Goal: Check status: Check status

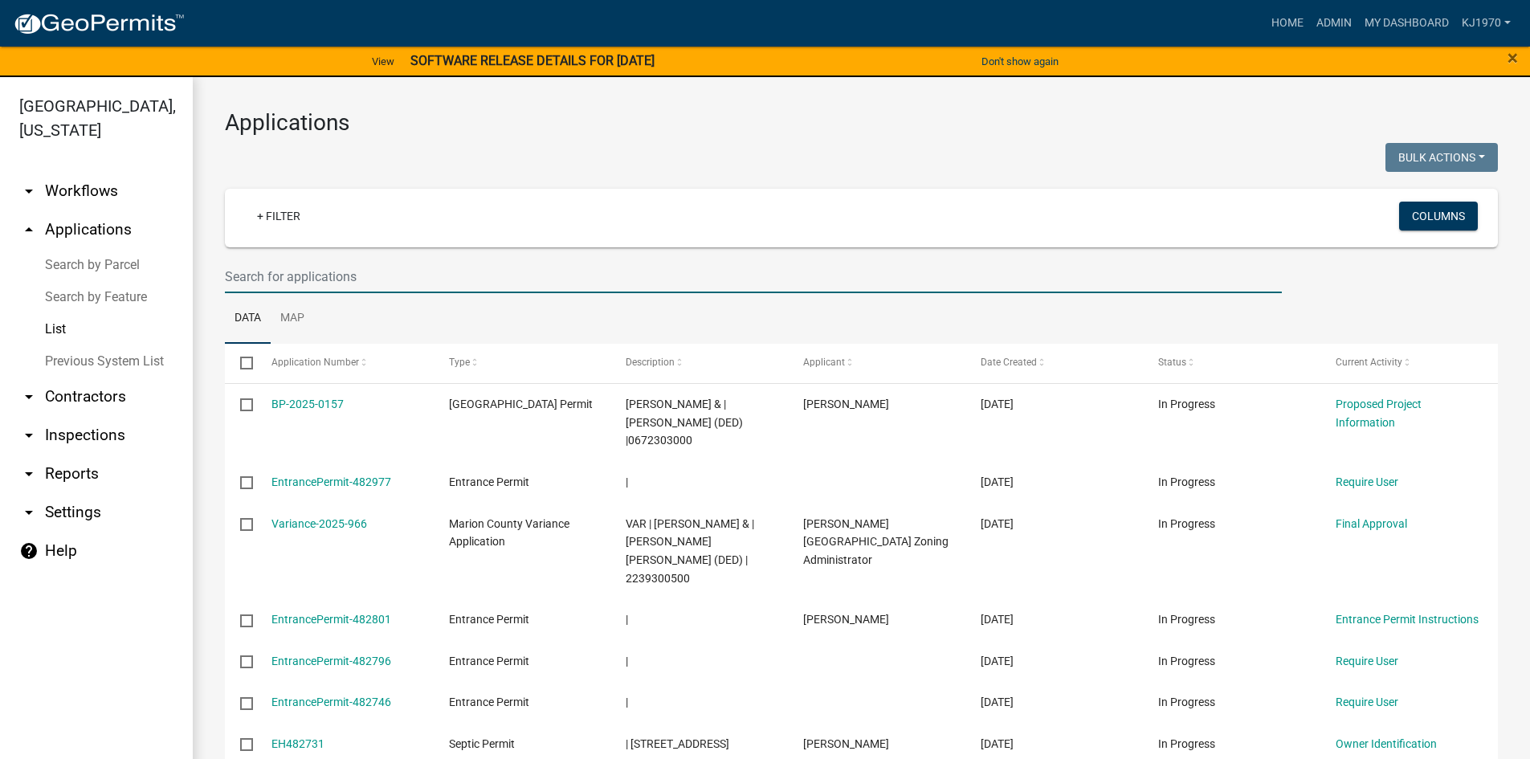
click at [271, 279] on input "text" at bounding box center [753, 276] width 1057 height 33
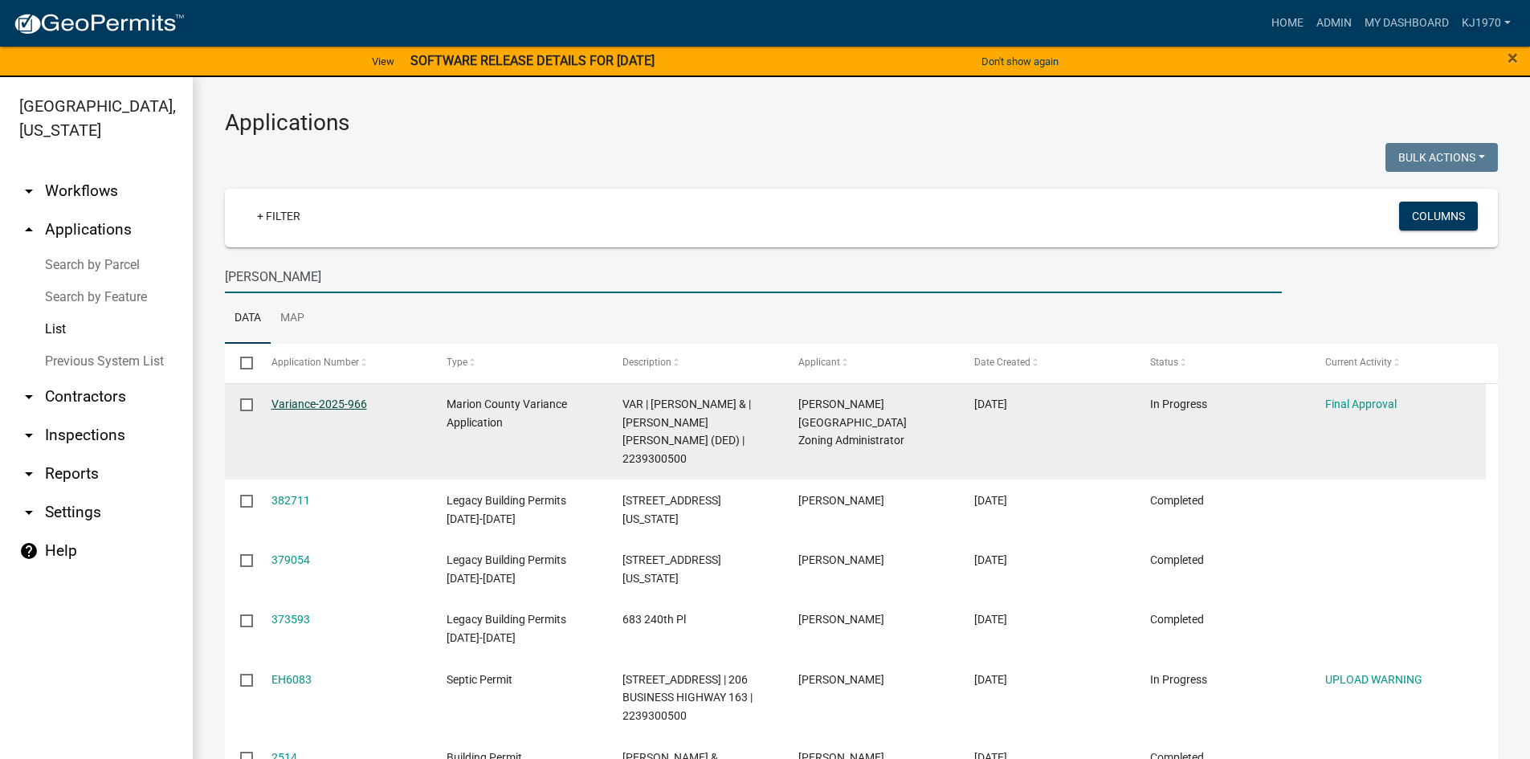
type input "[PERSON_NAME]"
click at [300, 401] on link "Variance-2025-966" at bounding box center [319, 404] width 96 height 13
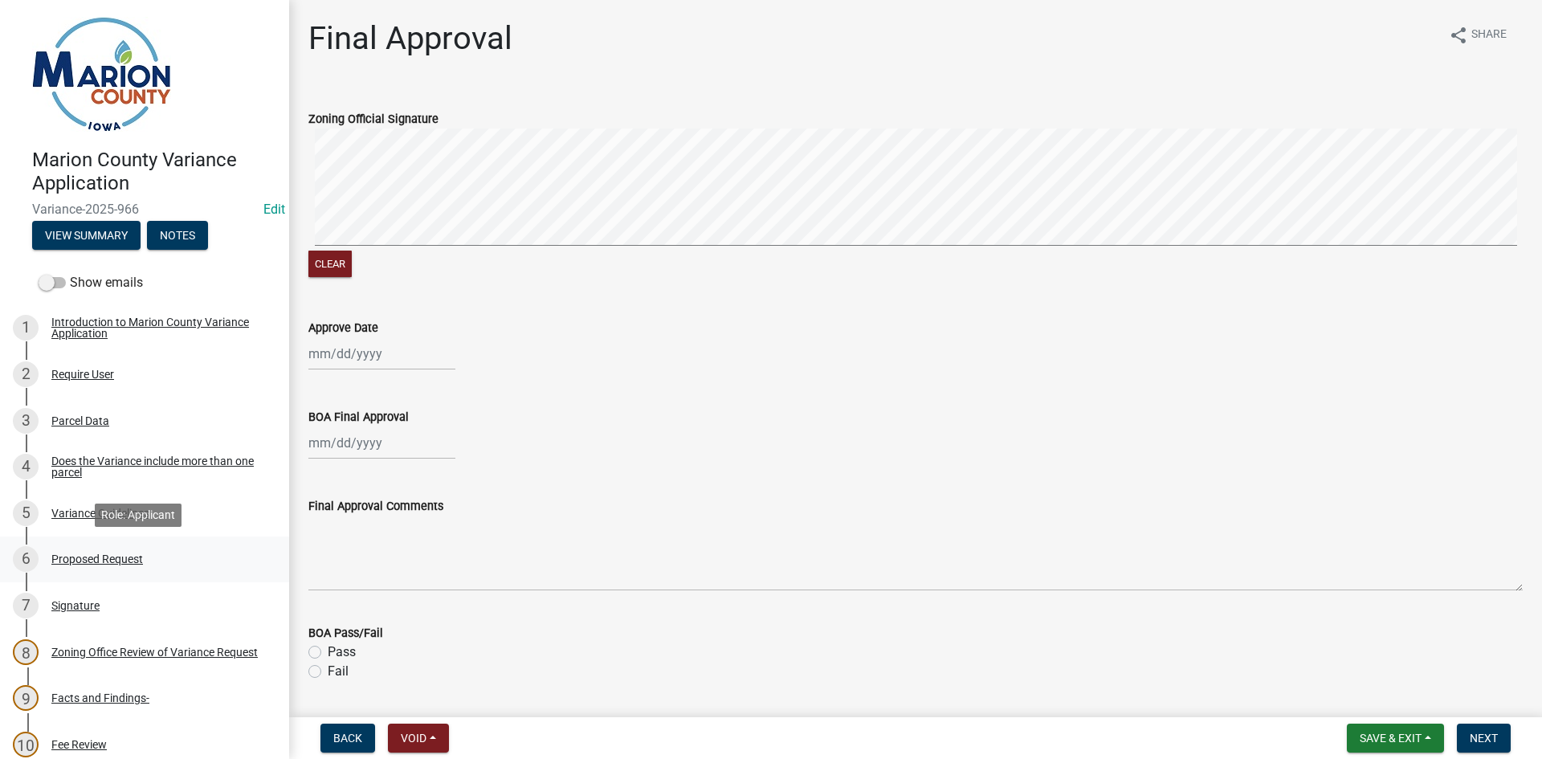
click at [70, 561] on div "Proposed Request" at bounding box center [97, 558] width 92 height 11
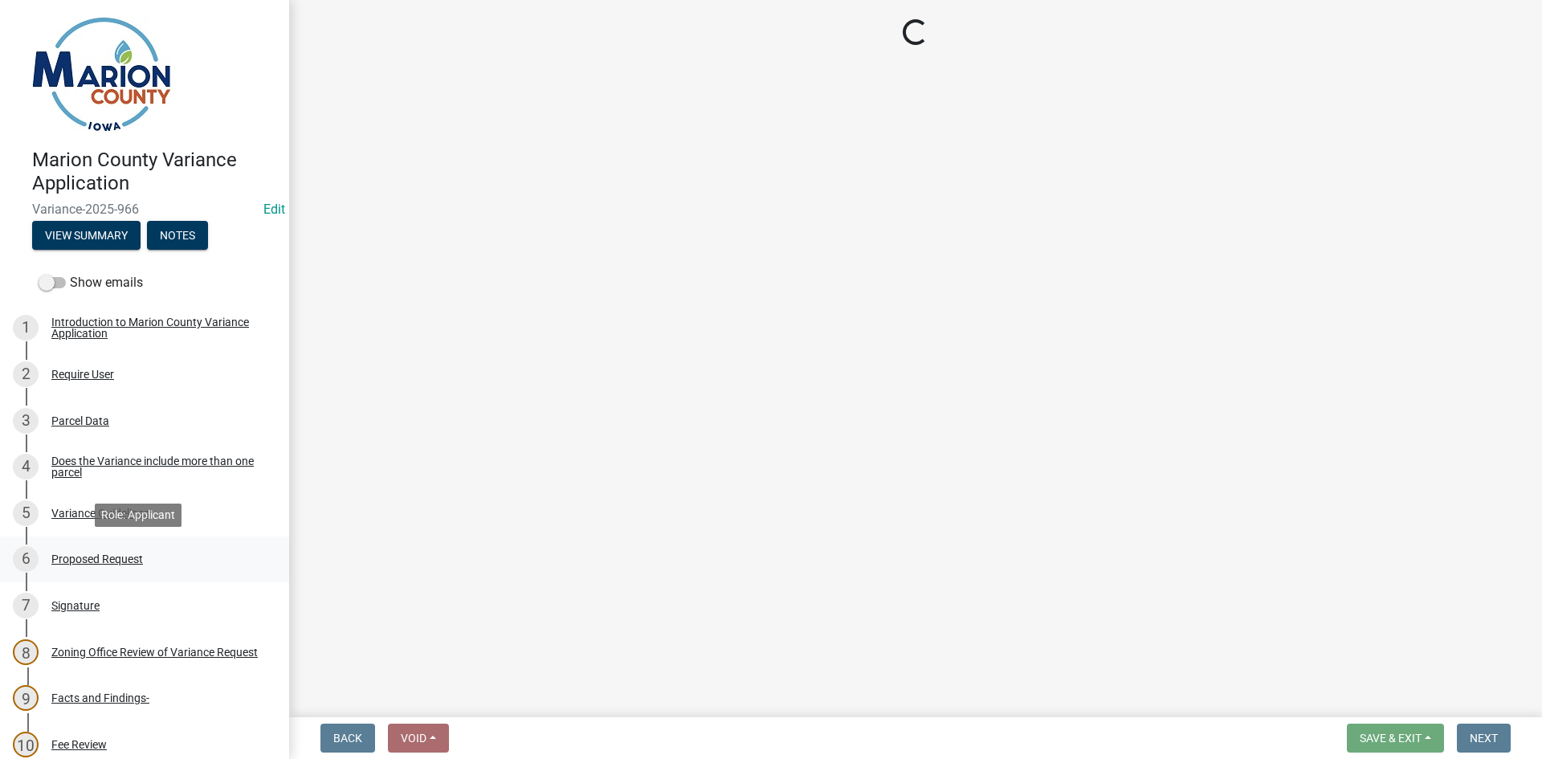
select select "cba2883f-1445-4d12-9972-f3f2978633b9"
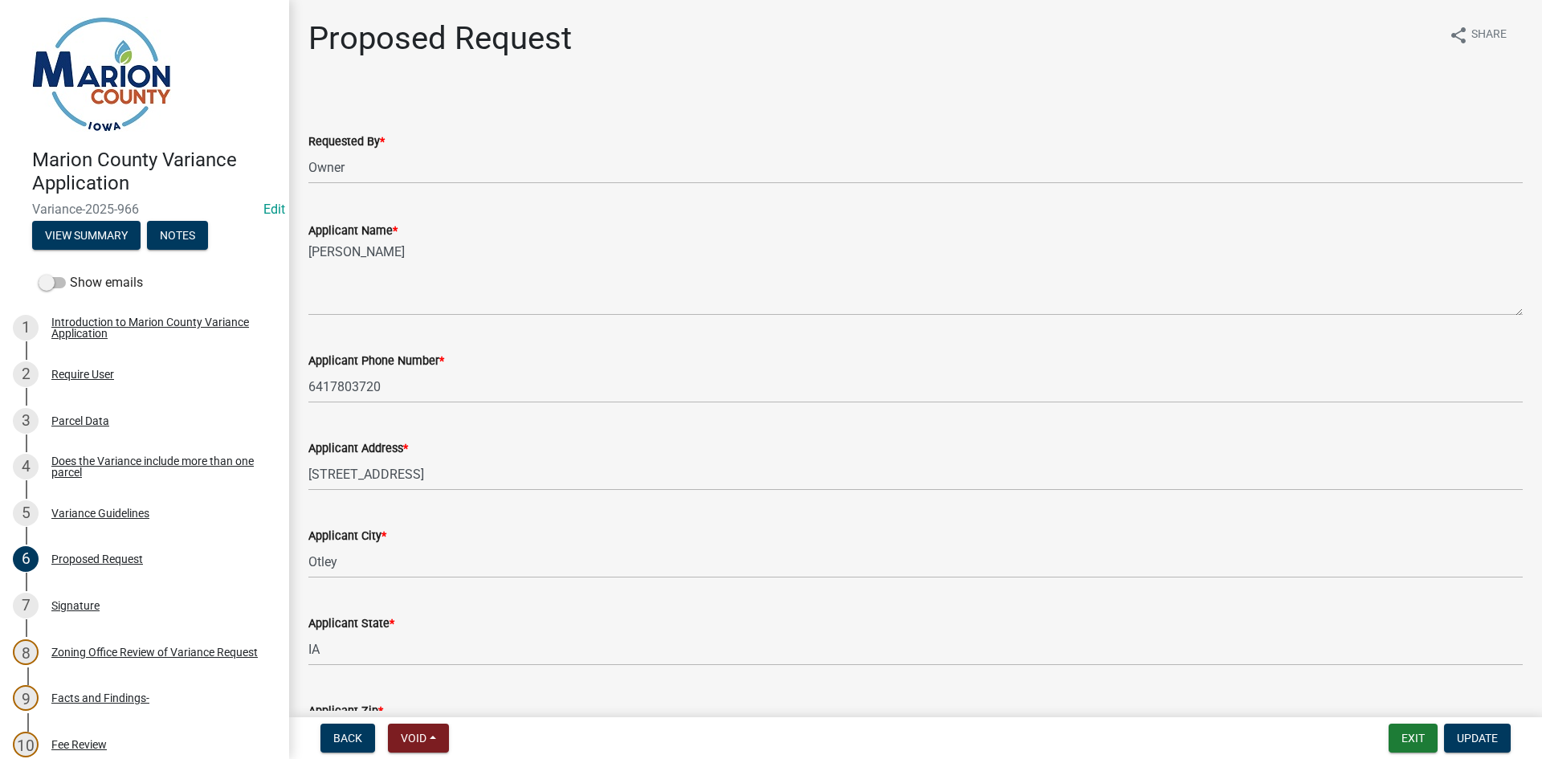
scroll to position [538, 0]
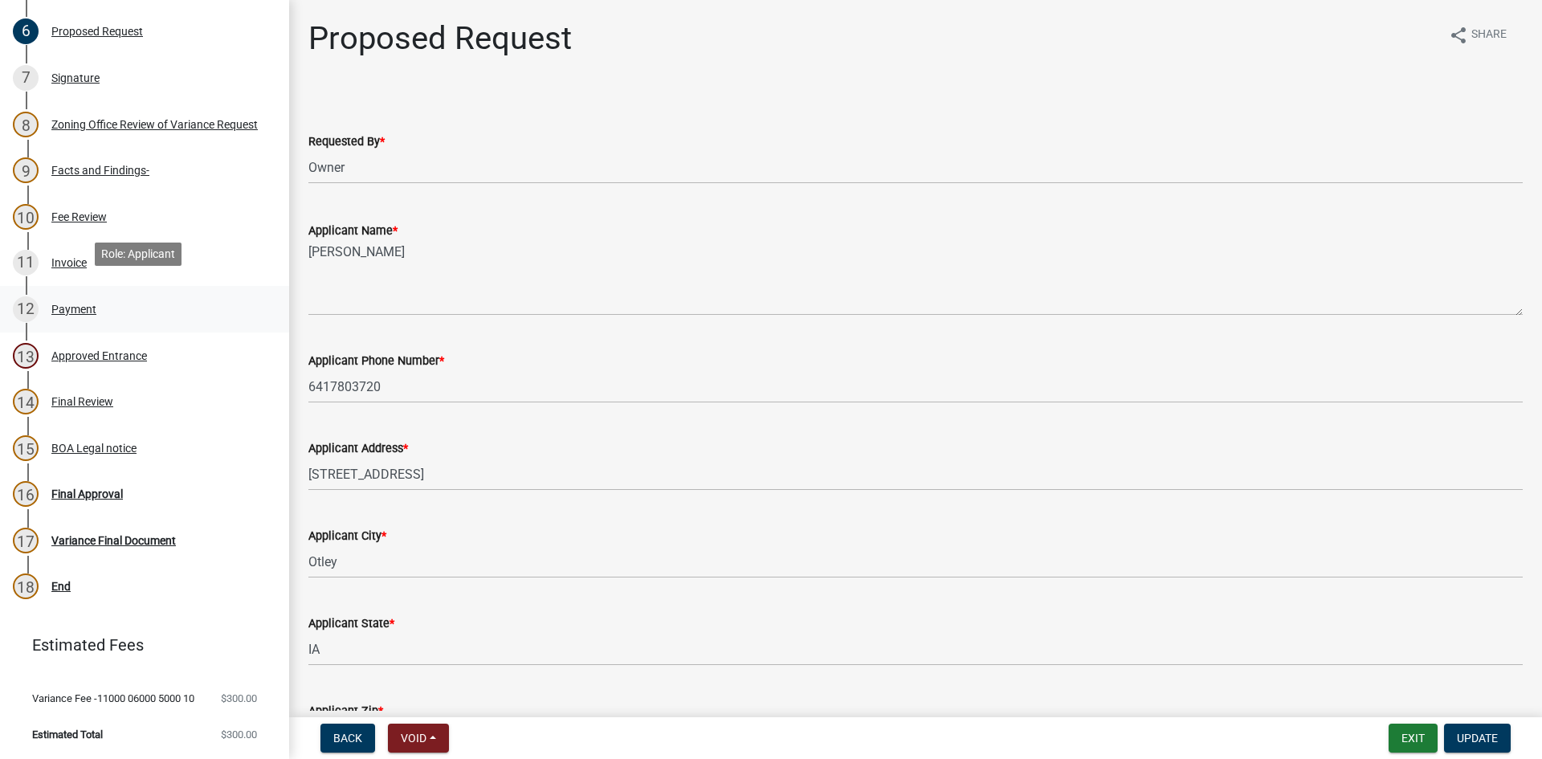
click at [64, 304] on div "Payment" at bounding box center [73, 309] width 45 height 11
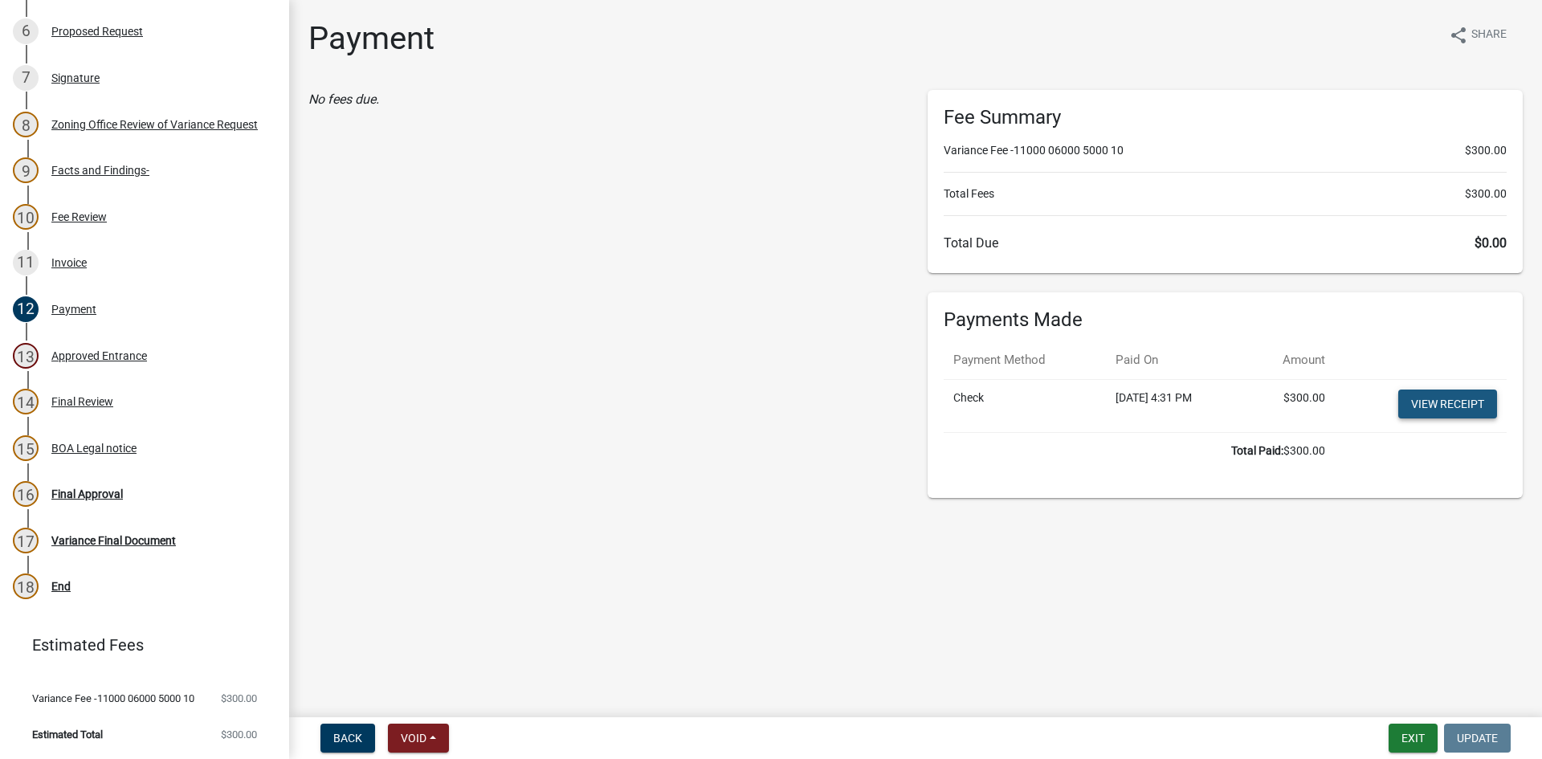
click at [1463, 402] on link "View receipt" at bounding box center [1447, 404] width 99 height 29
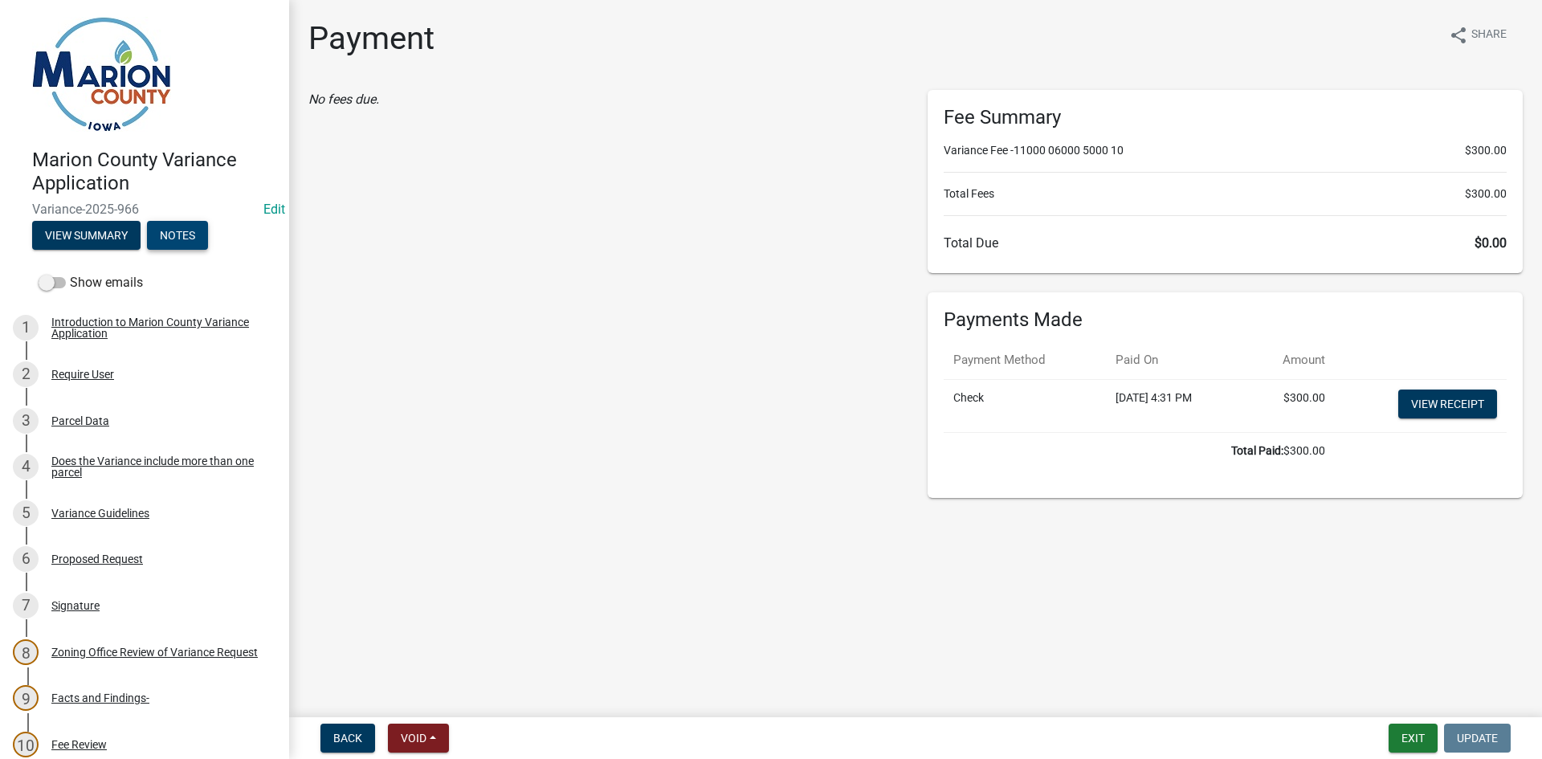
click at [175, 243] on button "Notes" at bounding box center [177, 235] width 61 height 29
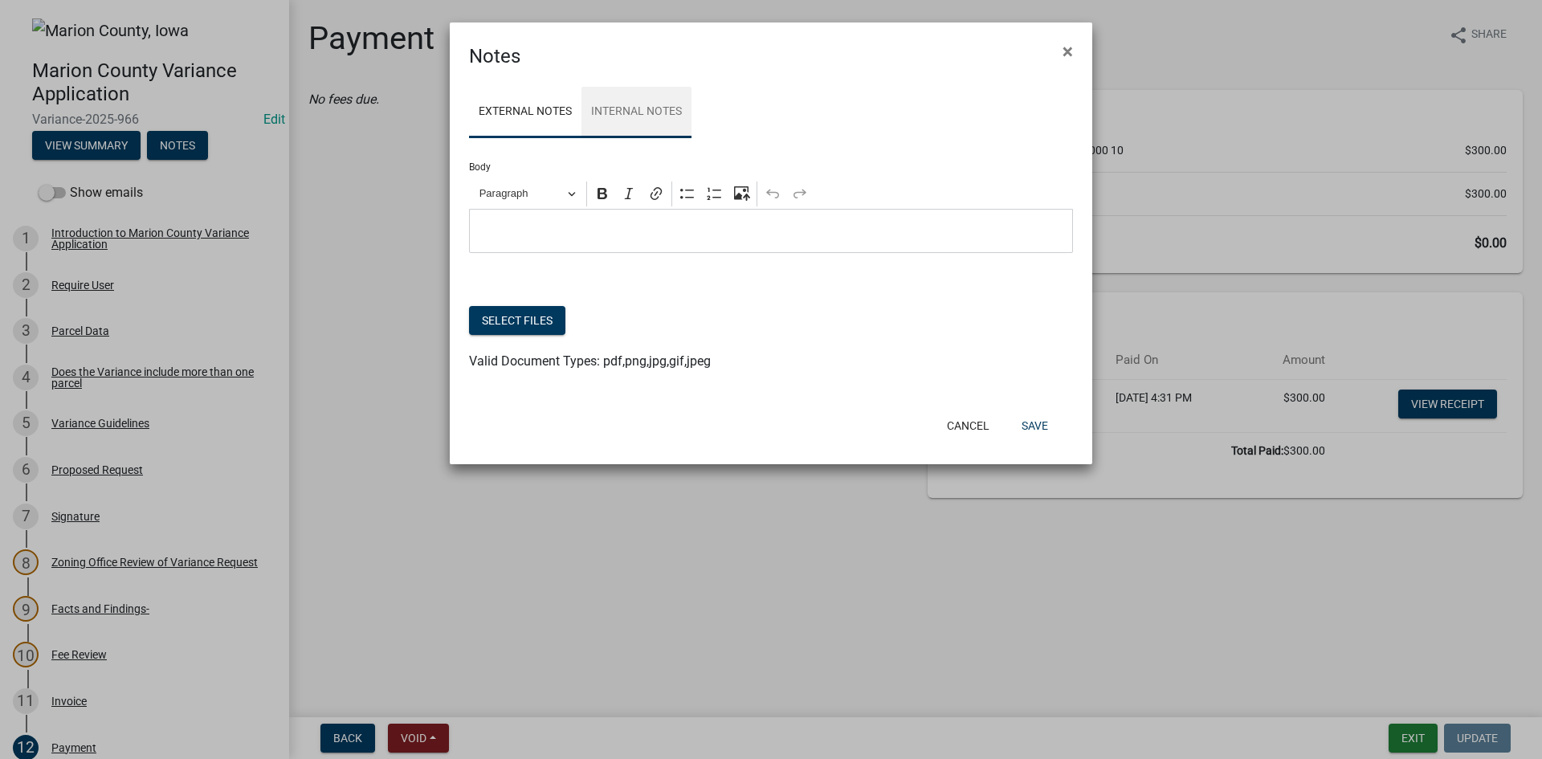
click at [652, 96] on link "Internal Notes" at bounding box center [637, 112] width 110 height 51
click at [958, 431] on button "Cancel" at bounding box center [968, 425] width 68 height 29
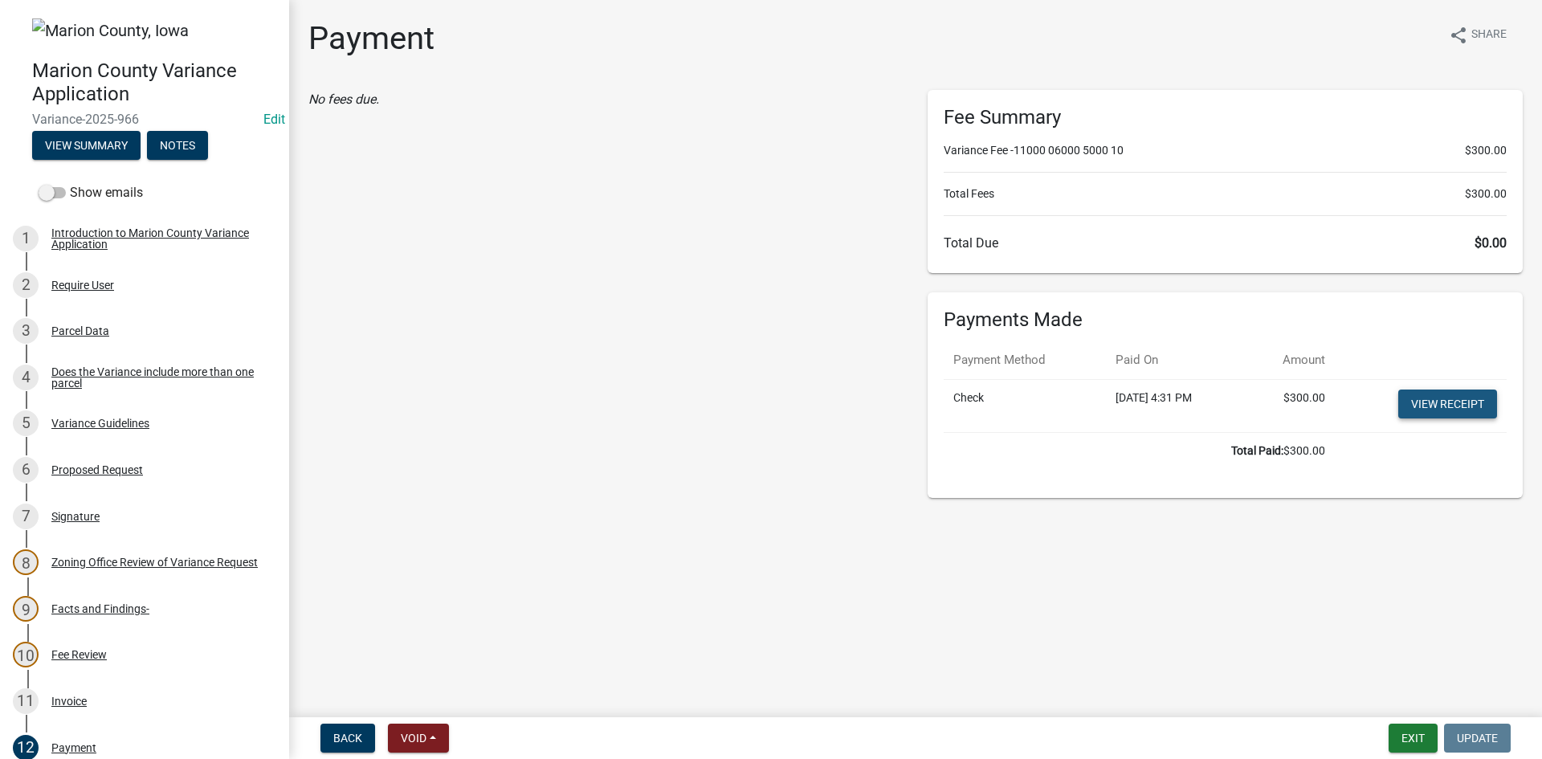
click at [1444, 413] on link "View receipt" at bounding box center [1447, 404] width 99 height 29
